Goal: Find specific page/section: Find specific page/section

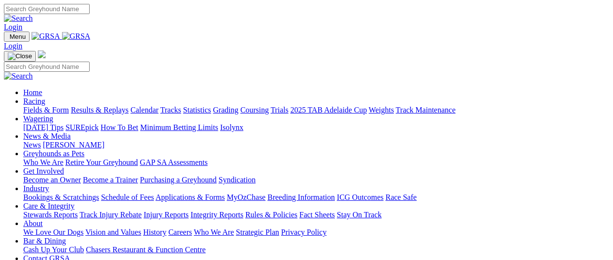
scroll to position [97, 0]
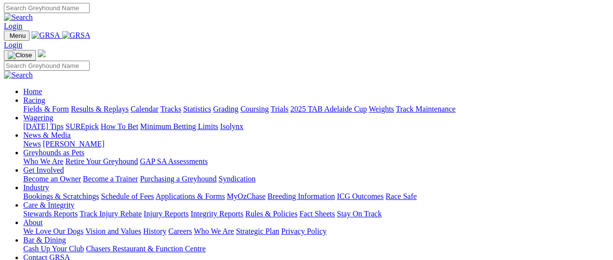
scroll to position [0, 0]
click at [206, 245] on link "Chasers Restaurant & Function Centre" at bounding box center [146, 249] width 120 height 8
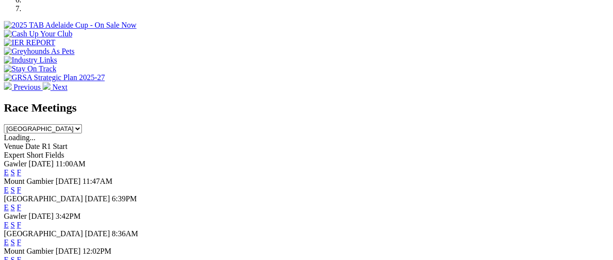
scroll to position [339, 0]
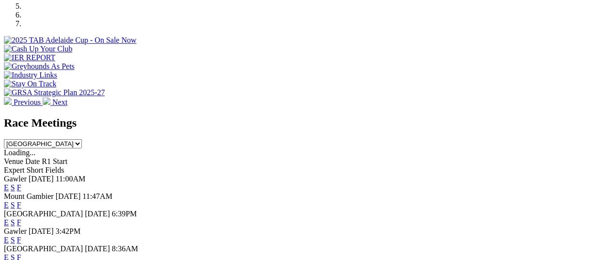
click at [21, 218] on link "F" at bounding box center [19, 222] width 4 height 8
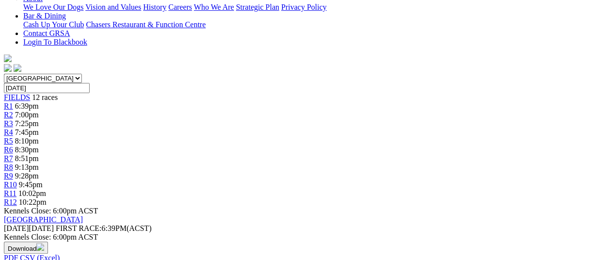
scroll to position [194, 0]
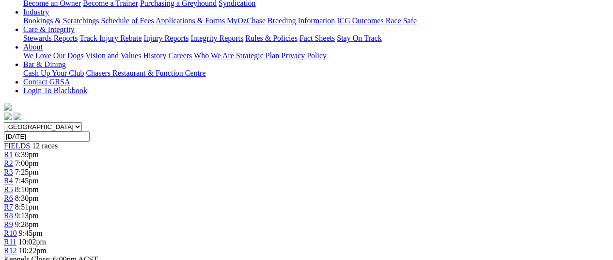
drag, startPoint x: 605, startPoint y: 1, endPoint x: 391, endPoint y: 15, distance: 214.3
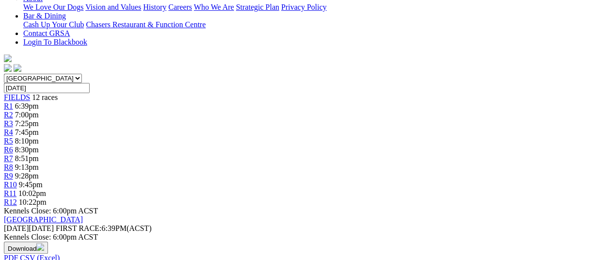
scroll to position [0, 0]
